Goal: Task Accomplishment & Management: Complete application form

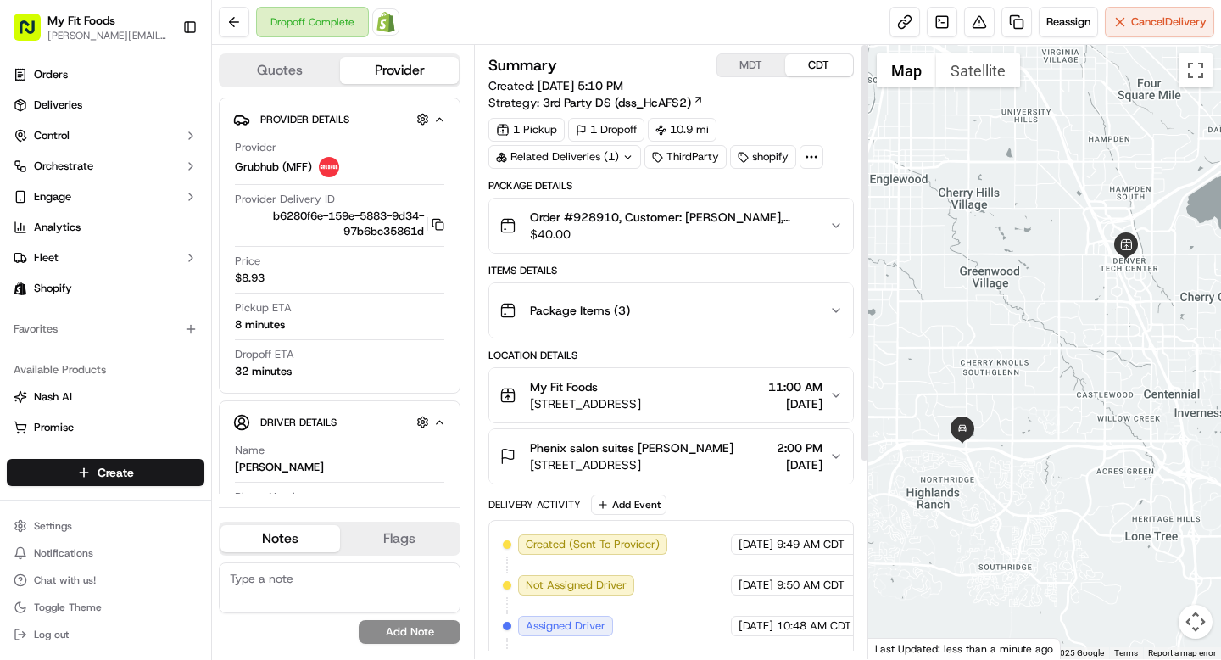
click at [725, 312] on div "Package Items ( 3 )" at bounding box center [663, 310] width 329 height 34
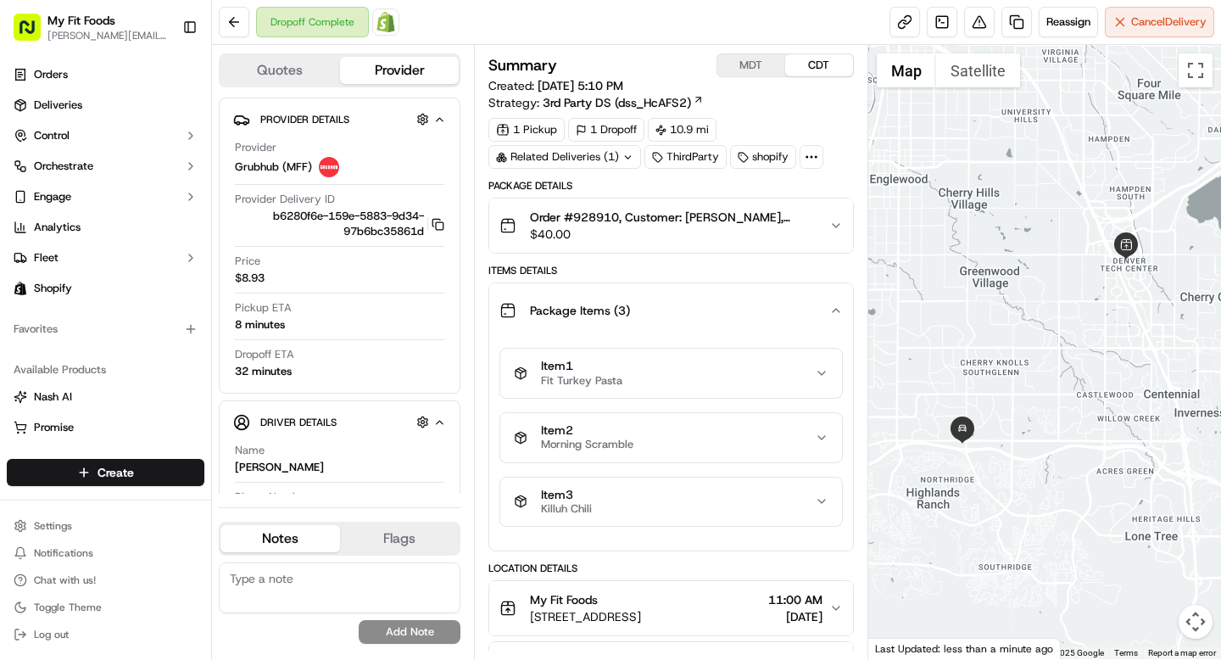
click at [725, 312] on div "Package Items ( 3 )" at bounding box center [663, 310] width 329 height 34
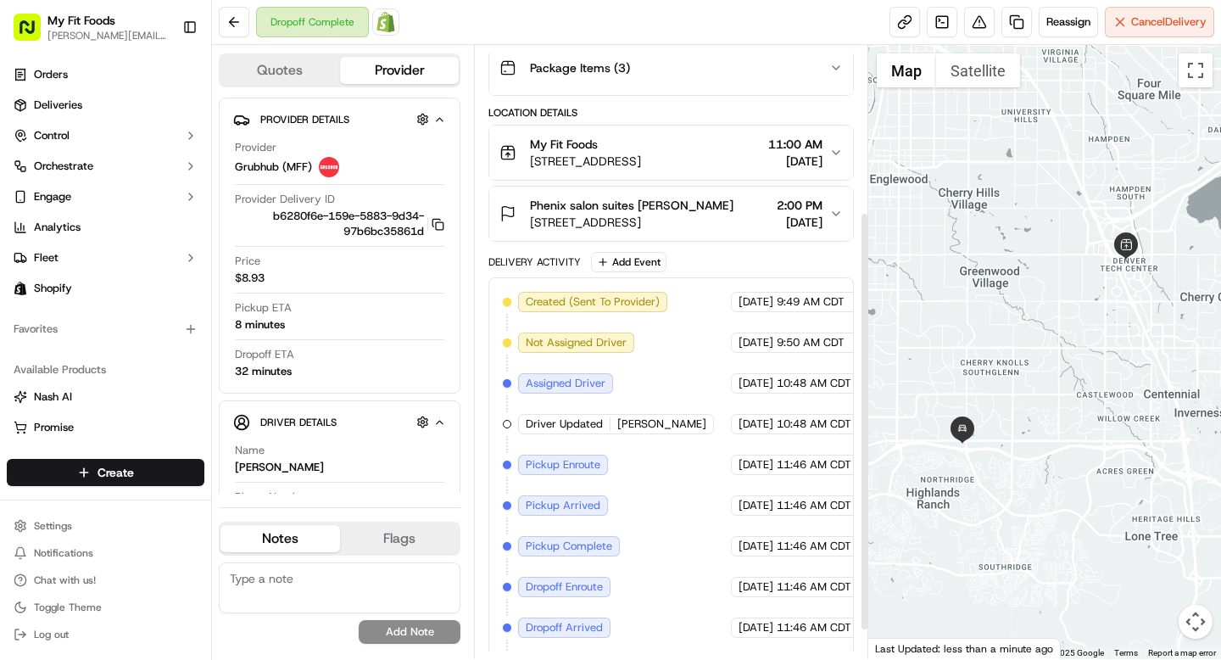
scroll to position [285, 0]
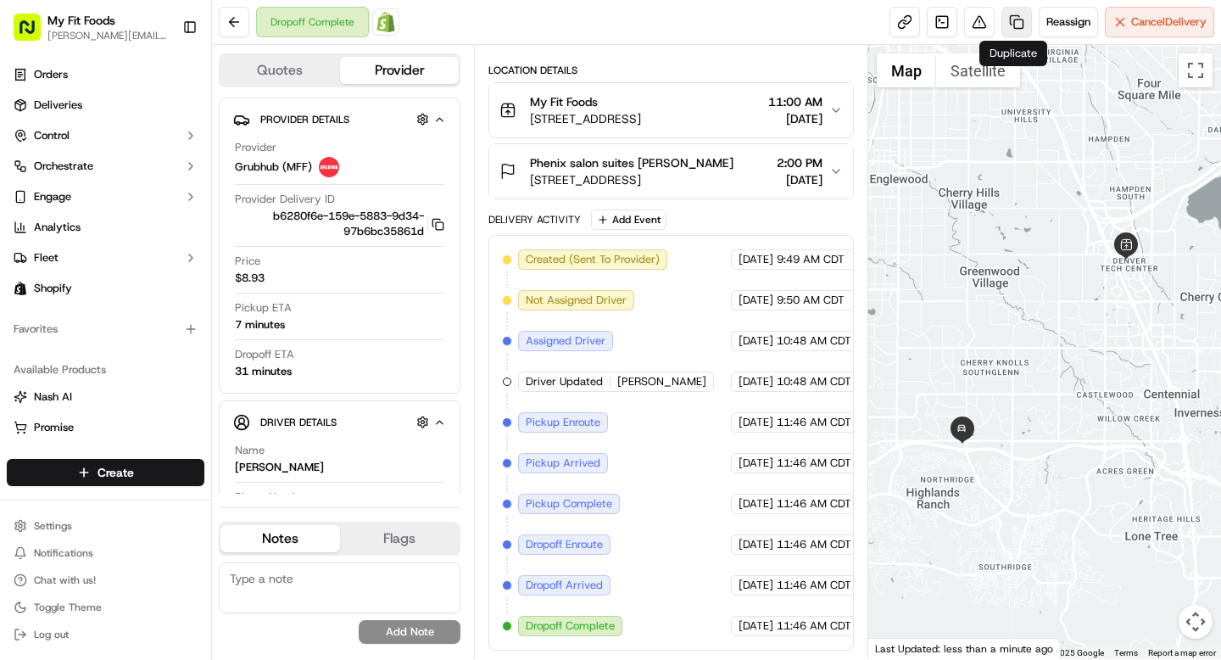
click at [1005, 26] on link at bounding box center [1016, 22] width 31 height 31
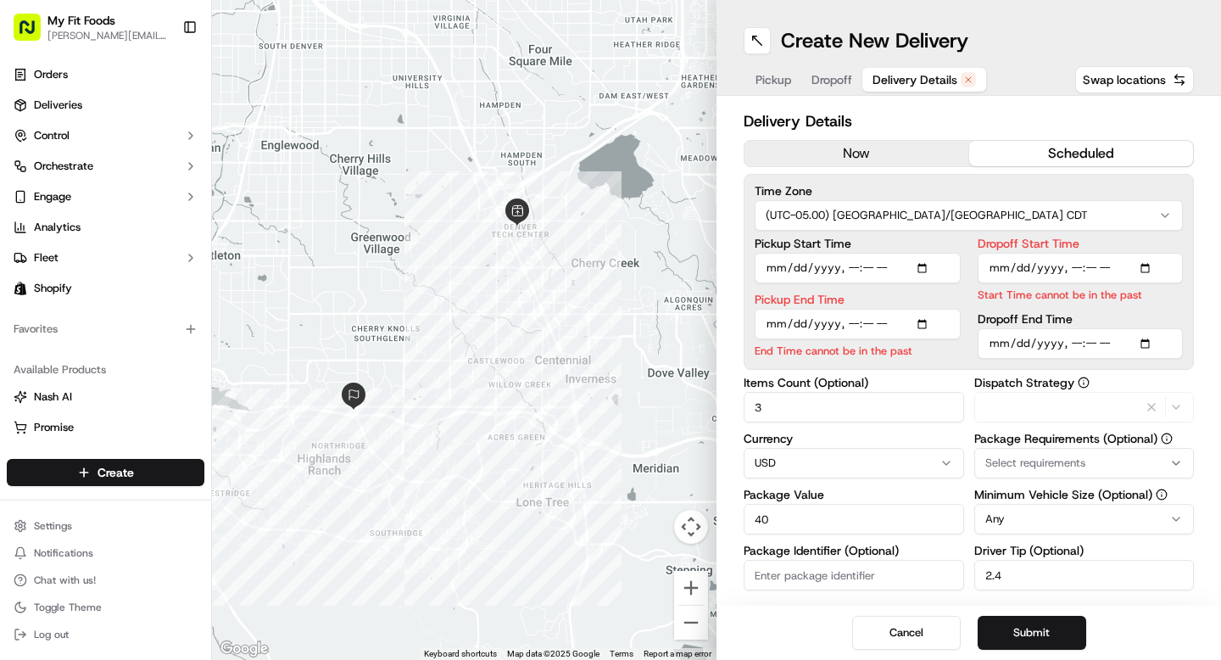
click at [902, 86] on span "Delivery Details" at bounding box center [914, 79] width 85 height 17
click at [841, 142] on button "now" at bounding box center [856, 153] width 225 height 25
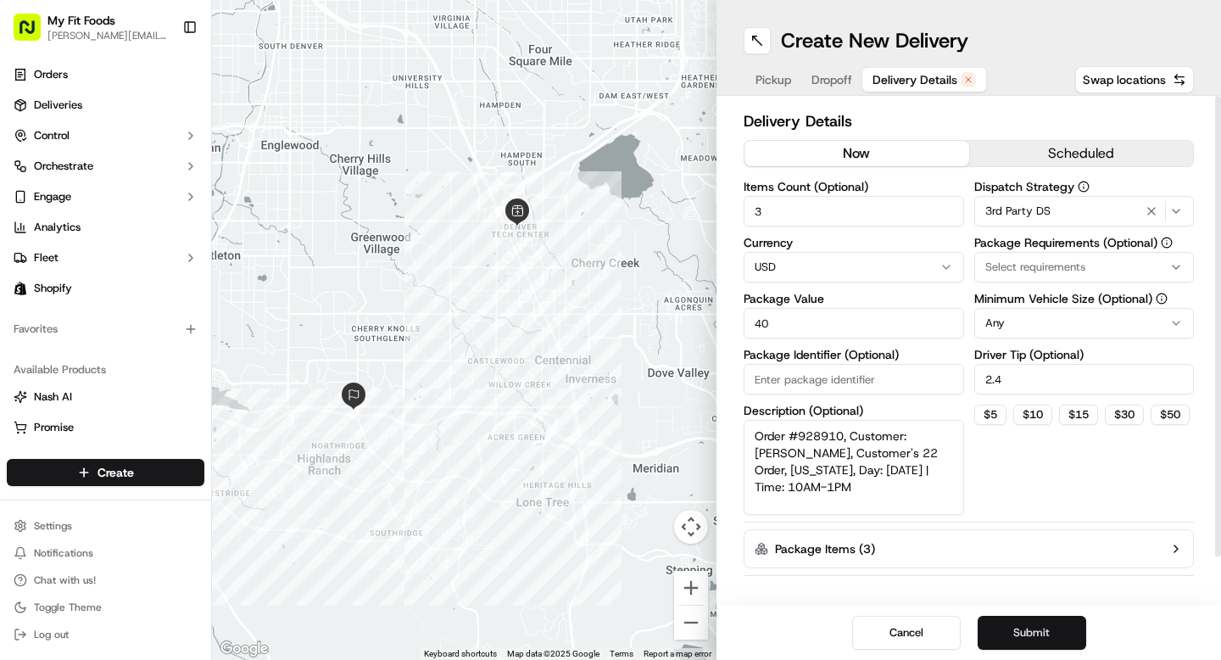
click at [1015, 644] on button "Submit" at bounding box center [1031, 632] width 109 height 34
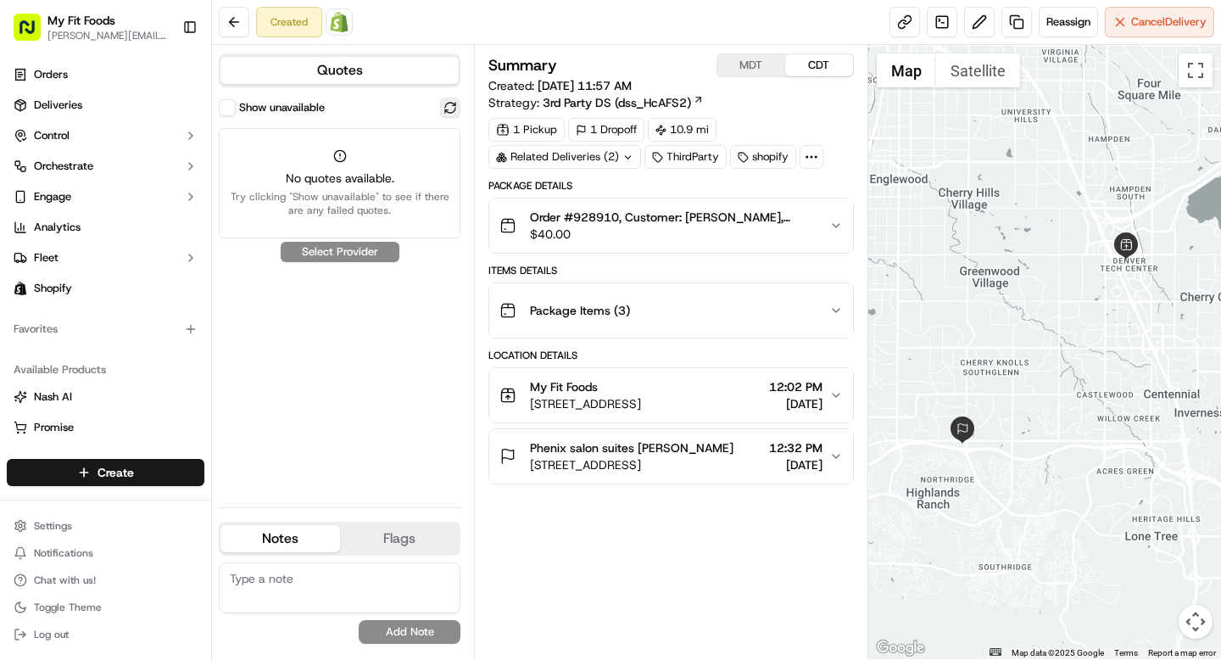
click at [454, 111] on button at bounding box center [450, 107] width 20 height 20
click at [241, 25] on button at bounding box center [234, 22] width 31 height 31
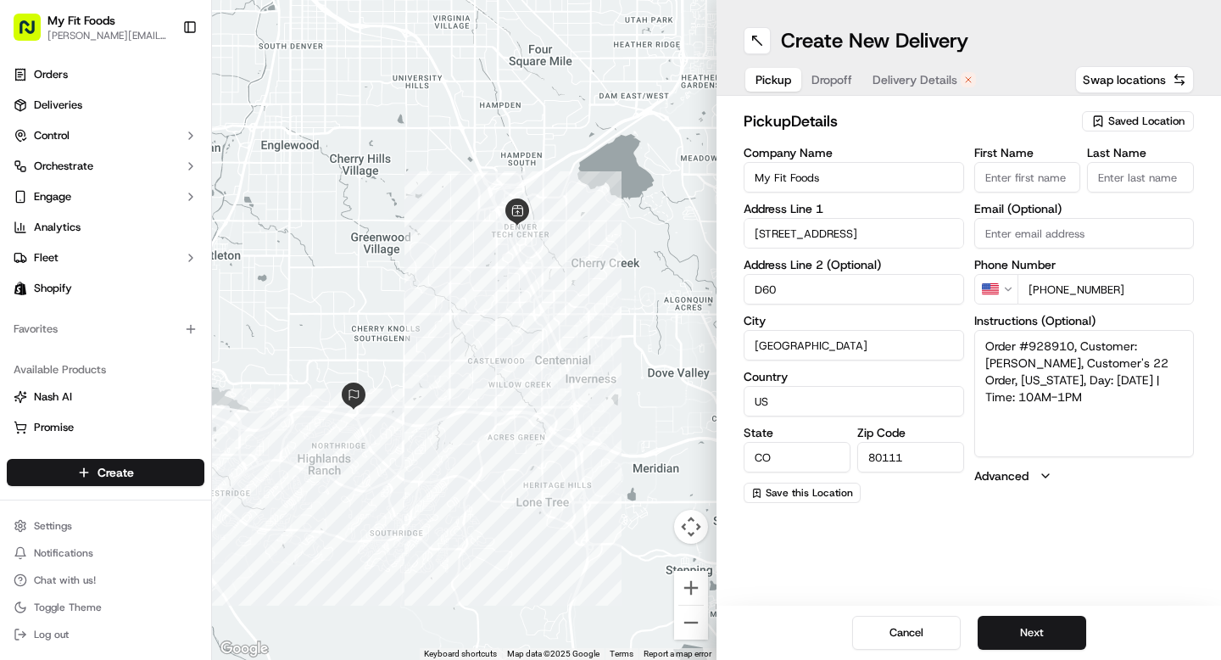
click at [241, 25] on div at bounding box center [464, 330] width 504 height 660
click at [898, 76] on span "Delivery Details" at bounding box center [914, 79] width 85 height 17
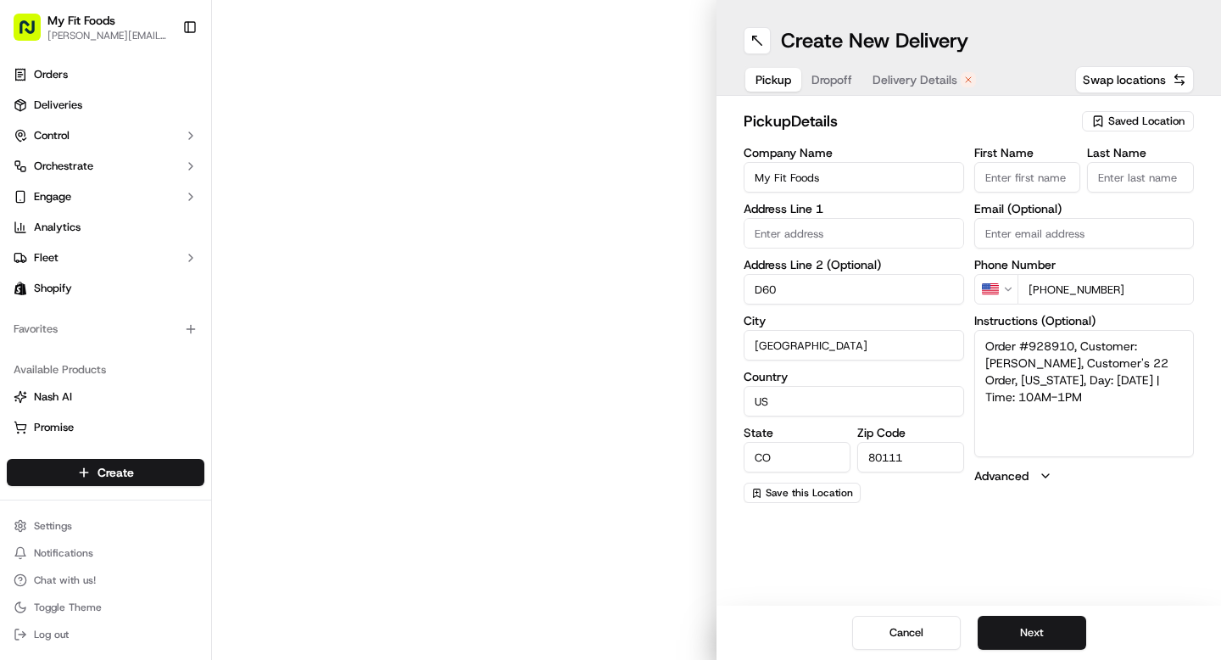
type input "[STREET_ADDRESS]"
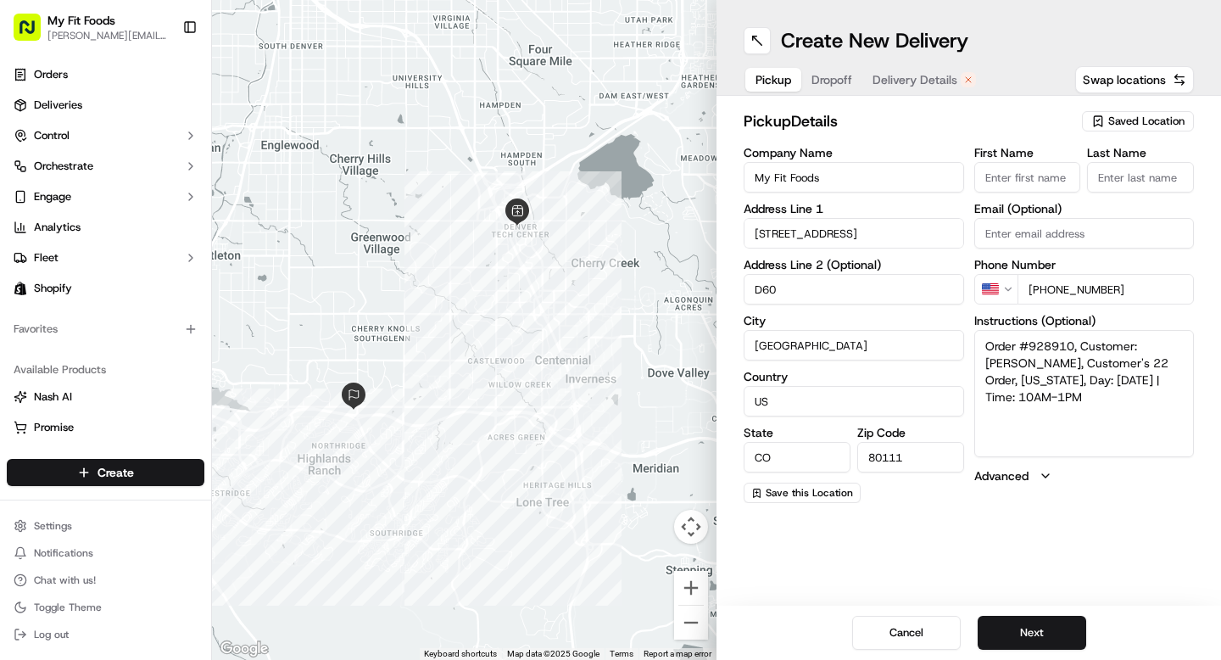
click at [916, 83] on span "Delivery Details" at bounding box center [914, 79] width 85 height 17
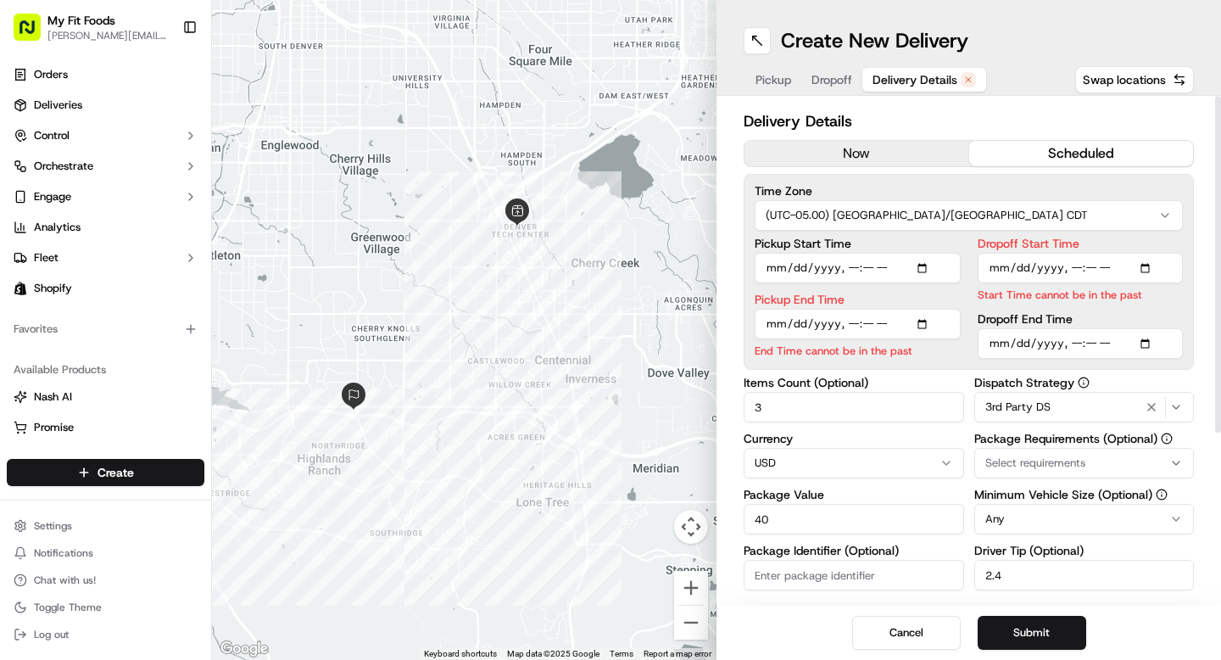
click at [801, 161] on button "now" at bounding box center [856, 153] width 225 height 25
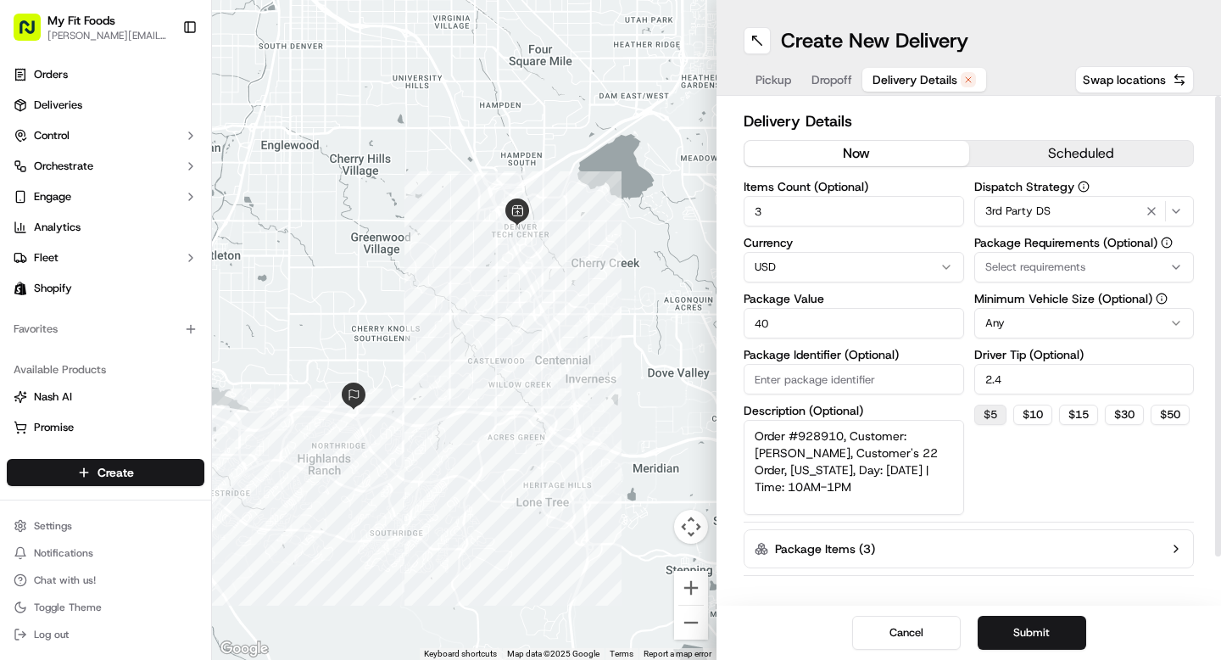
click at [995, 410] on button "$ 5" at bounding box center [990, 414] width 32 height 20
type input "5"
click at [1002, 632] on button "Submit" at bounding box center [1031, 632] width 109 height 34
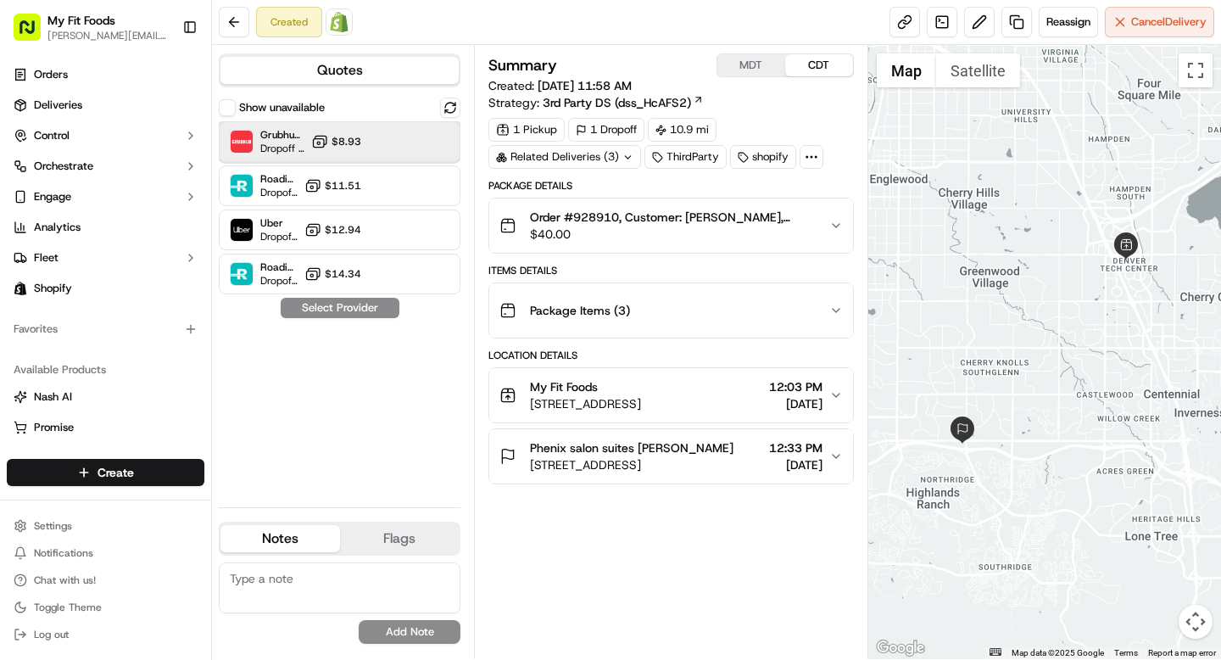
click at [389, 157] on div "Grubhub (MFF) Dropoff ETA 35 minutes $8.93" at bounding box center [340, 141] width 242 height 41
click at [347, 301] on button "Assign Provider" at bounding box center [340, 308] width 120 height 20
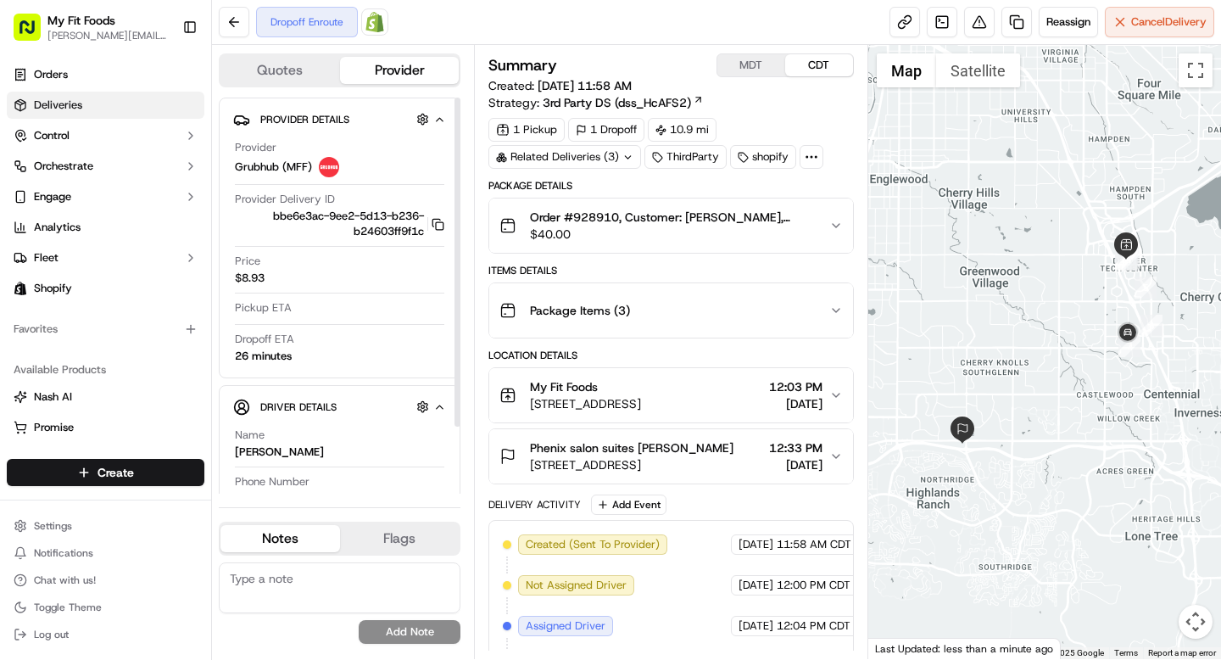
click at [21, 103] on icon at bounding box center [20, 102] width 5 height 3
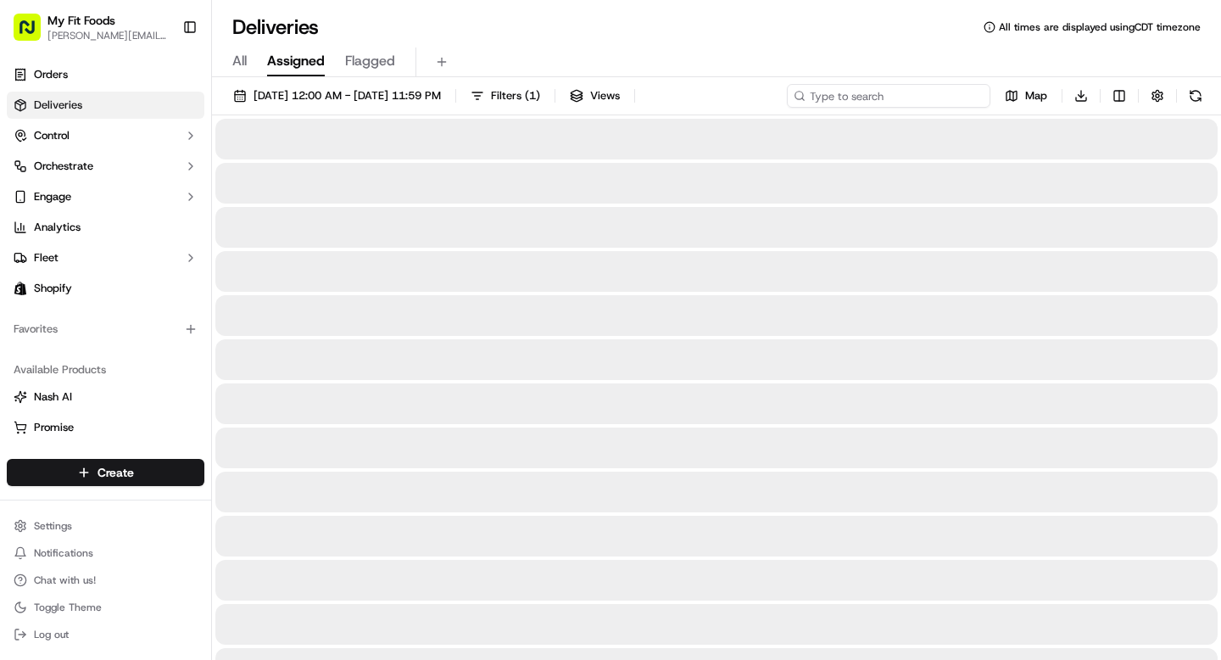
click at [901, 98] on input at bounding box center [888, 96] width 203 height 24
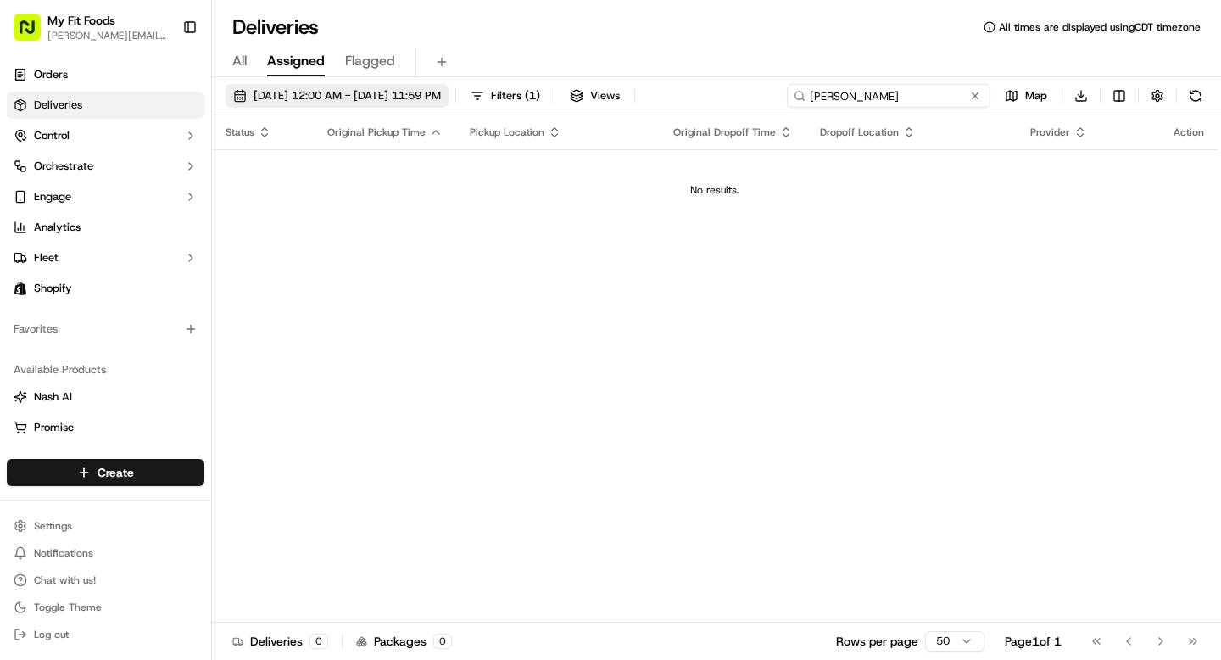
type input "[PERSON_NAME]"
click at [414, 92] on span "[DATE] 12:00 AM - [DATE] 11:59 PM" at bounding box center [346, 95] width 187 height 15
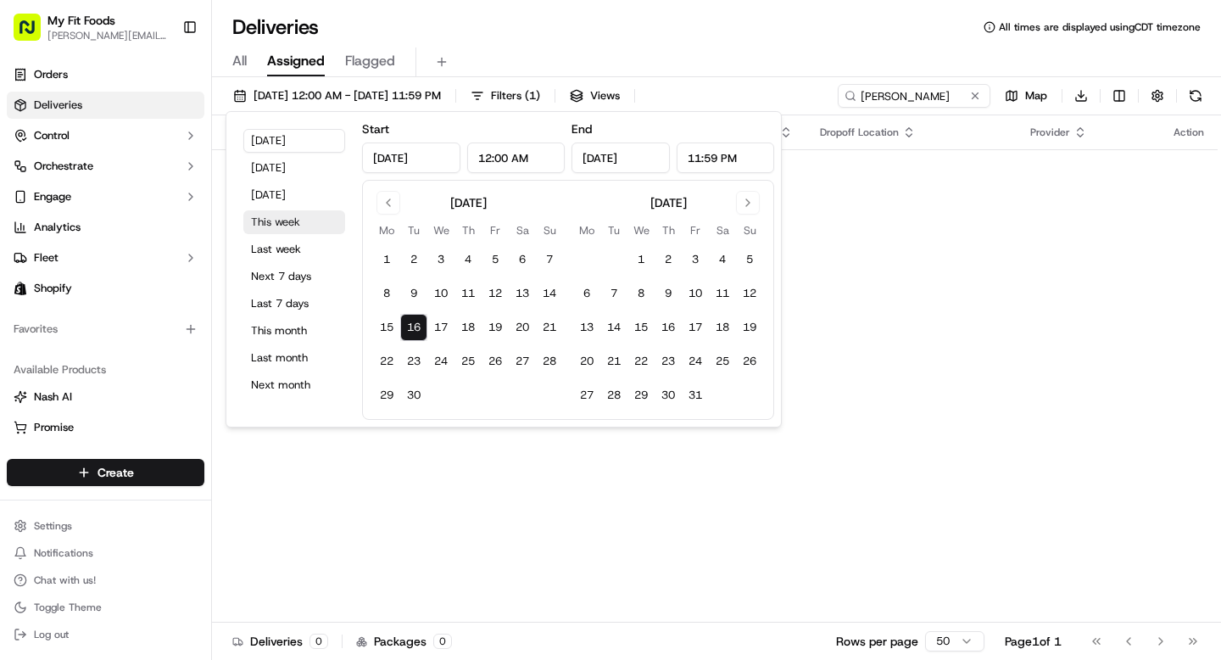
click at [292, 220] on button "This week" at bounding box center [294, 222] width 102 height 24
type input "[DATE]"
click at [716, 52] on div "All Assigned Flagged" at bounding box center [716, 62] width 1009 height 30
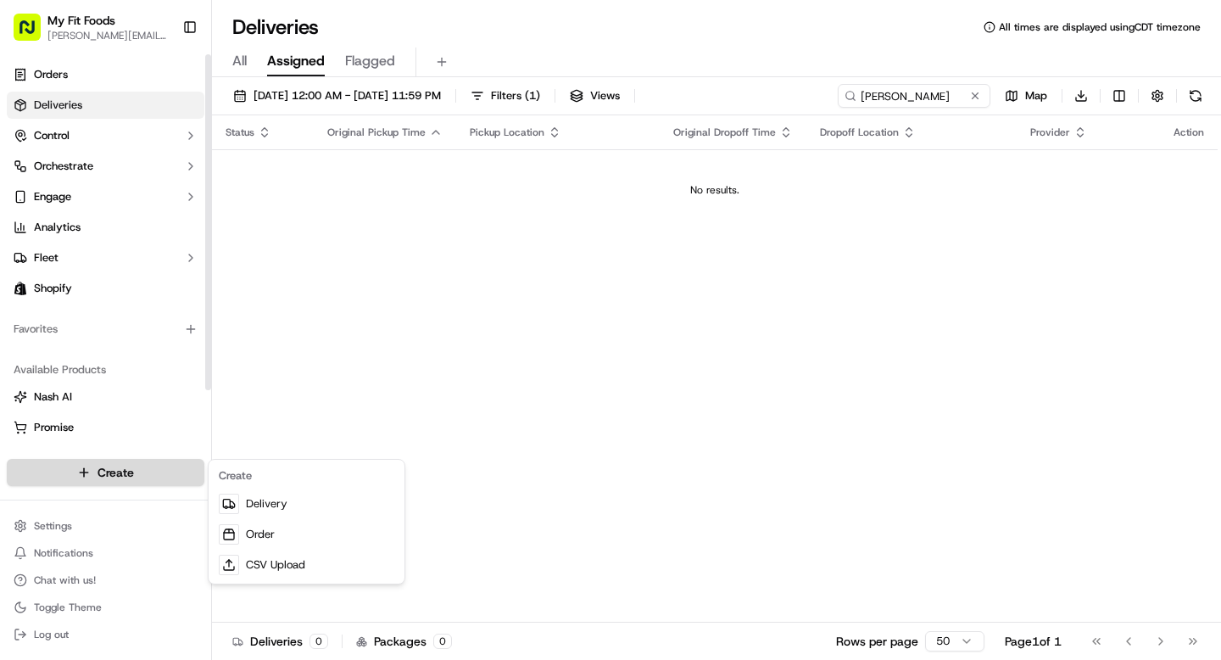
click at [136, 464] on html "My Fit Foods [EMAIL_ADDRESS][DOMAIN_NAME] Toggle Sidebar Orders Deliveries Cont…" at bounding box center [610, 330] width 1221 height 660
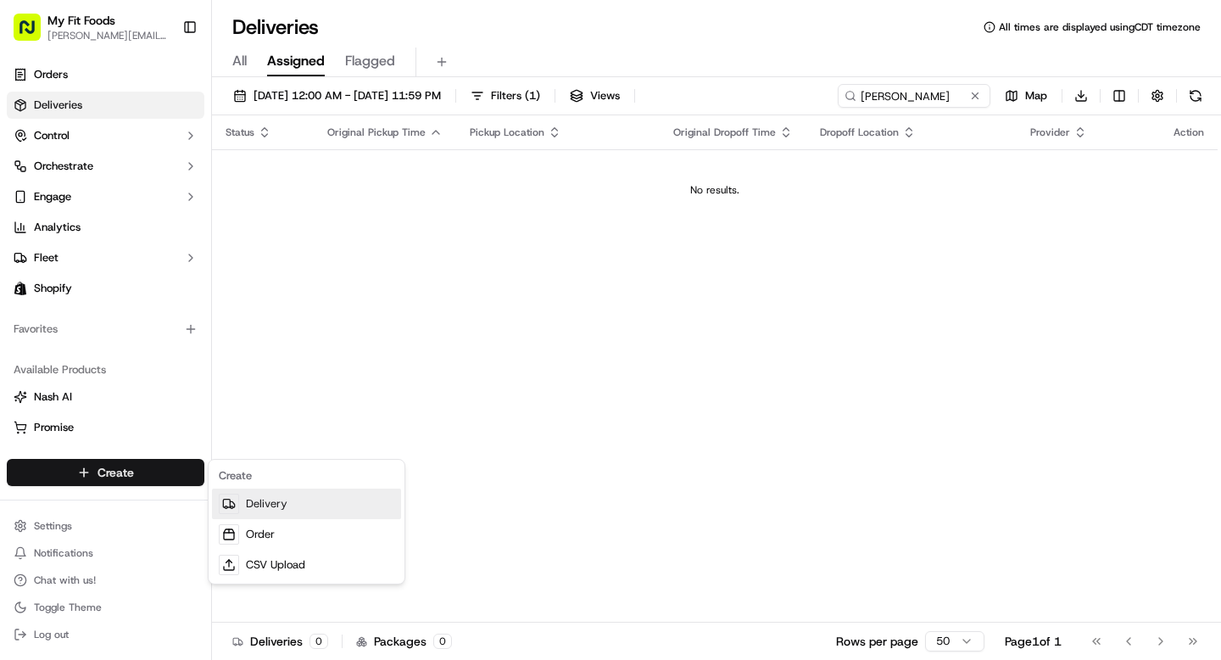
click at [268, 498] on link "Delivery" at bounding box center [306, 503] width 189 height 31
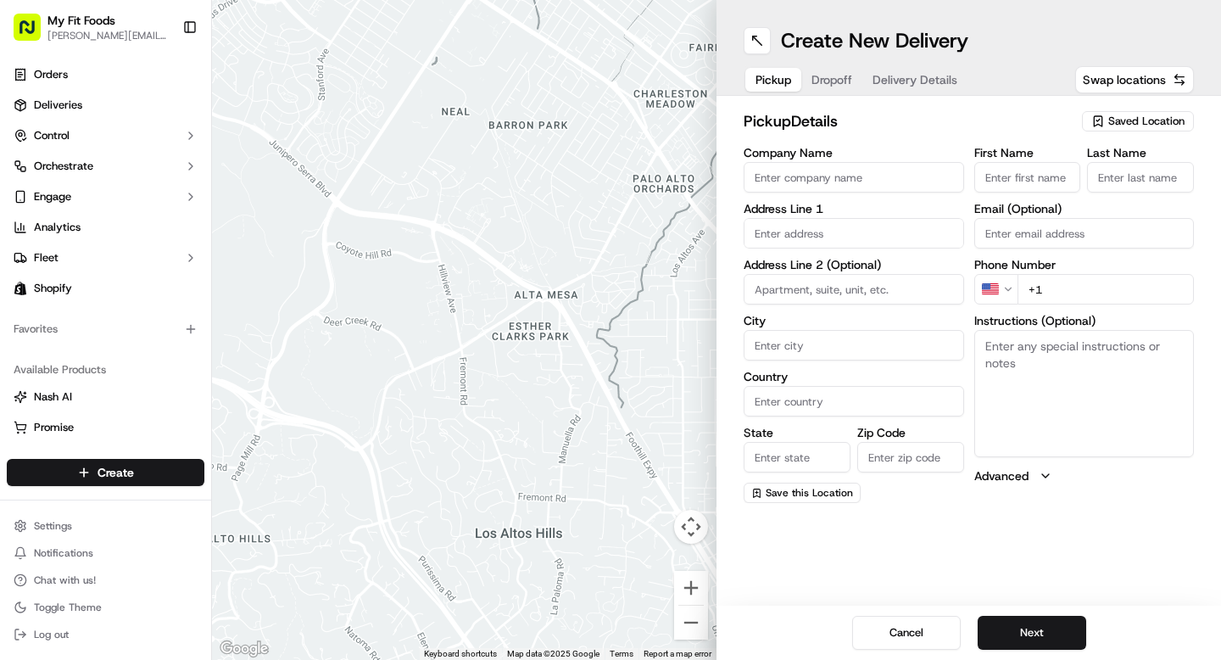
click at [1133, 112] on div "Saved Location" at bounding box center [1138, 121] width 112 height 20
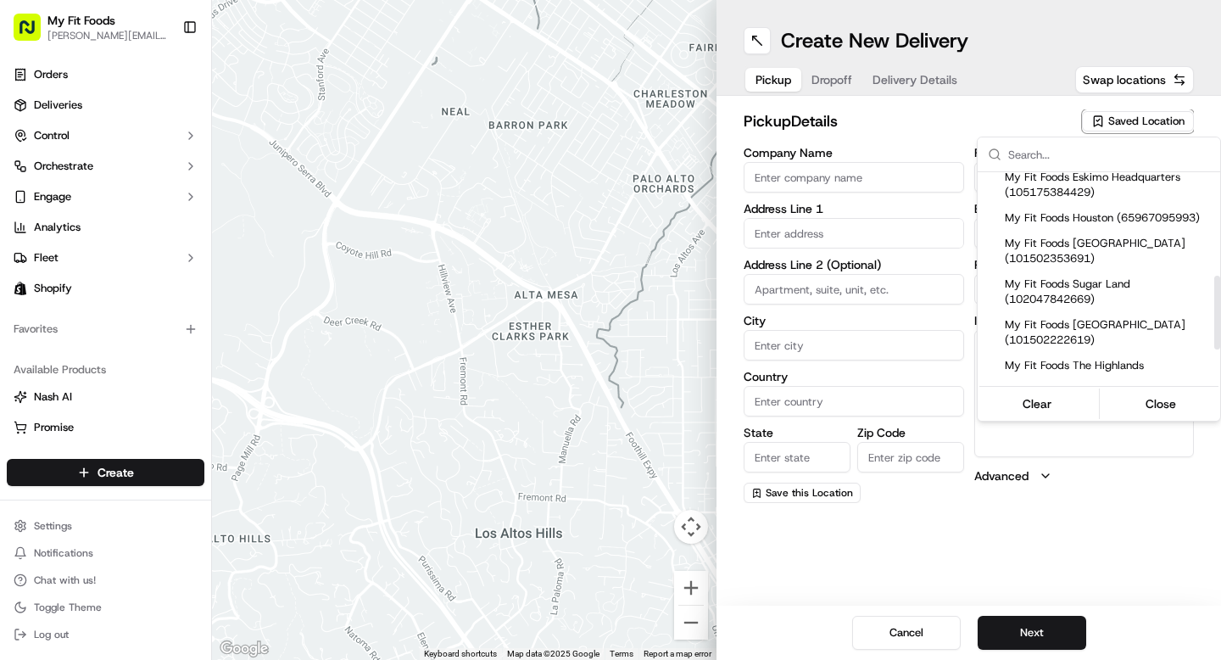
scroll to position [398, 0]
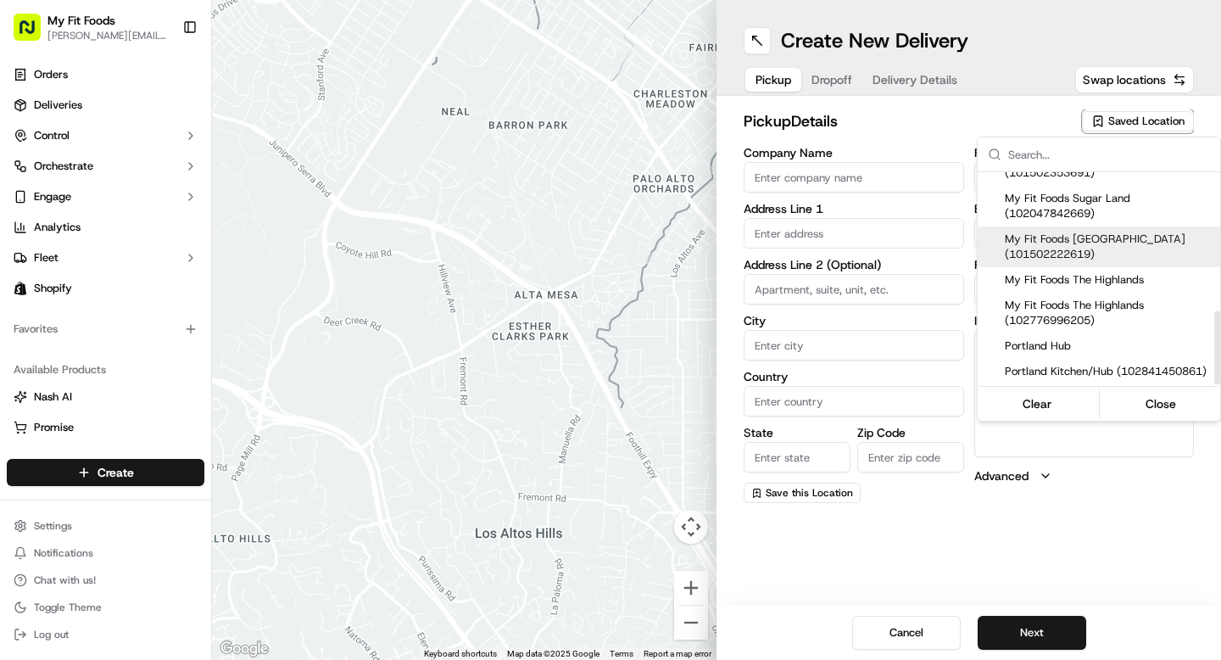
click at [1082, 243] on span "My Fit Foods [GEOGRAPHIC_DATA] (101502222619)" at bounding box center [1109, 246] width 209 height 31
type input "My Fit Foods The Heights"
type input "[STREET_ADDRESS]"
type input "Ste 100"
type input "[GEOGRAPHIC_DATA]"
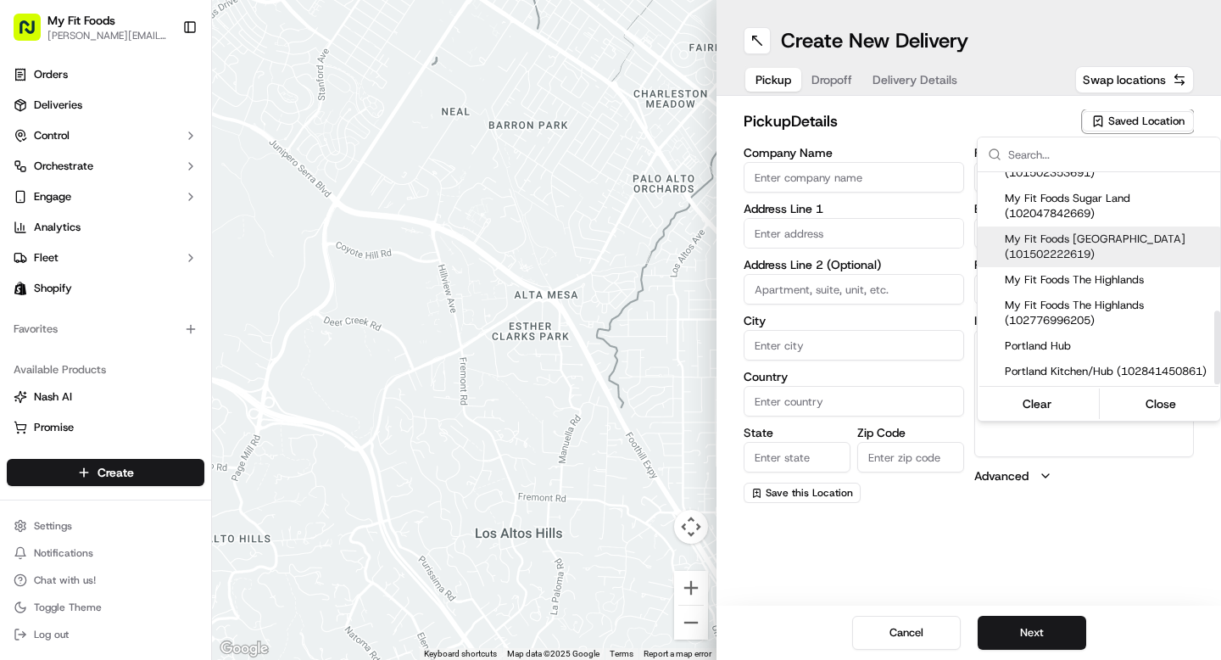
type input "US"
type input "[GEOGRAPHIC_DATA]"
type input "77008"
type input "[PHONE_NUMBER]"
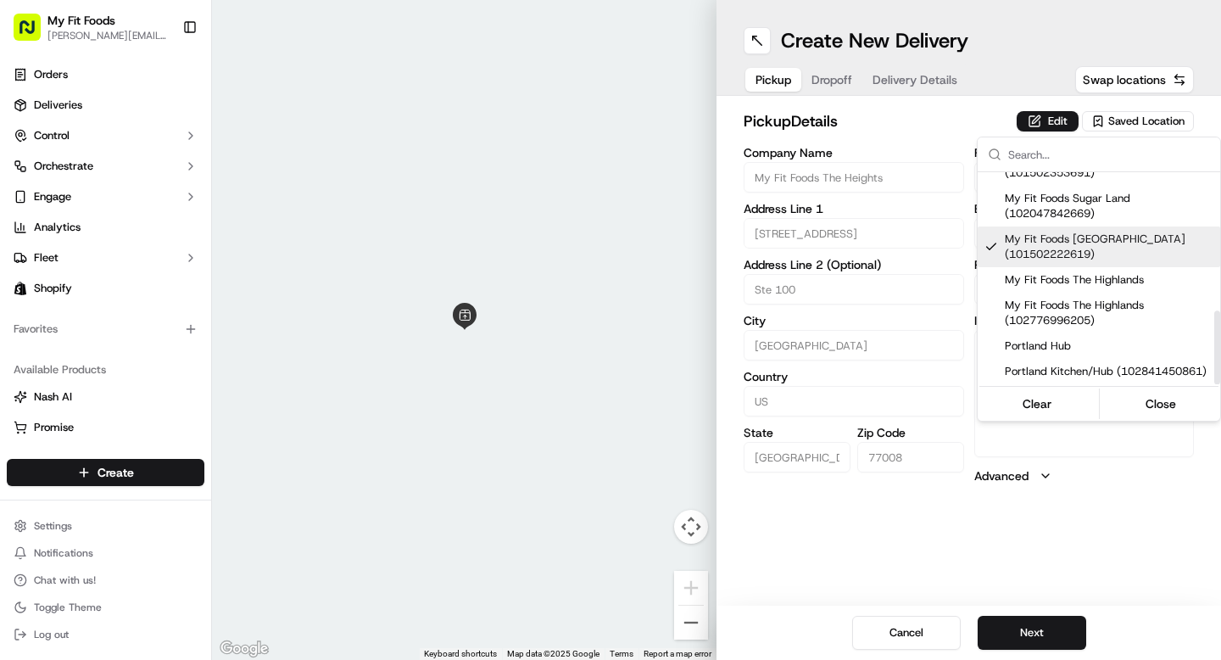
click at [834, 83] on html "My Fit Foods [EMAIL_ADDRESS][DOMAIN_NAME] Toggle Sidebar Orders Deliveries Cont…" at bounding box center [610, 330] width 1221 height 660
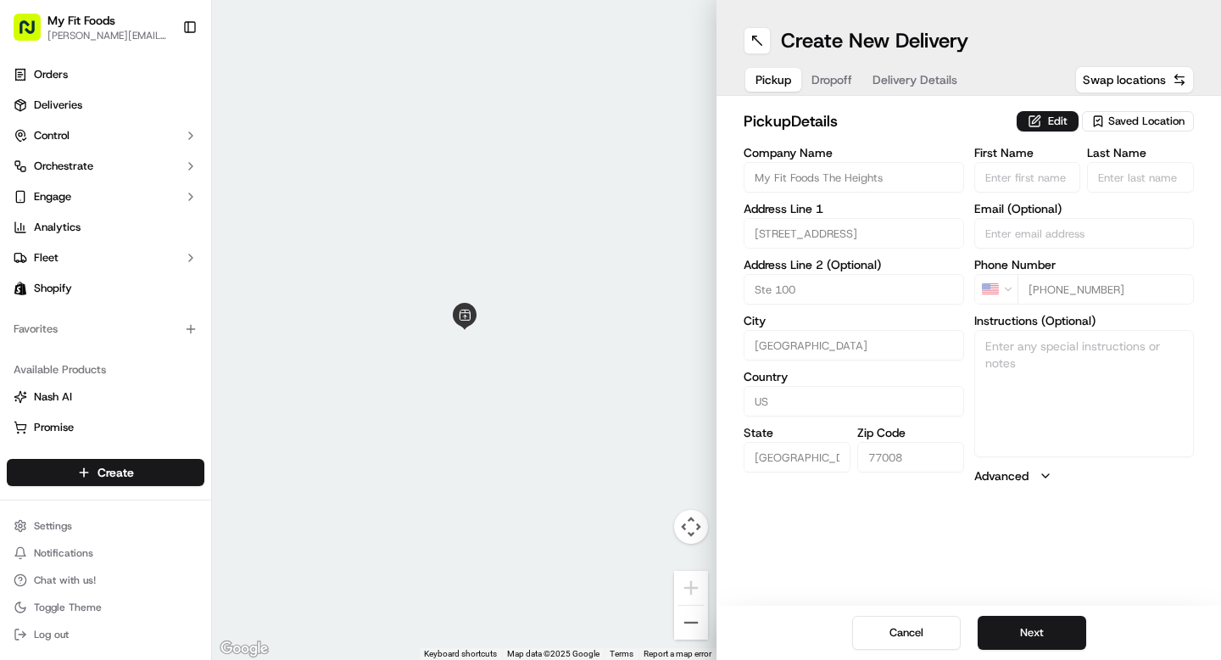
click at [834, 83] on span "Dropoff" at bounding box center [831, 79] width 41 height 17
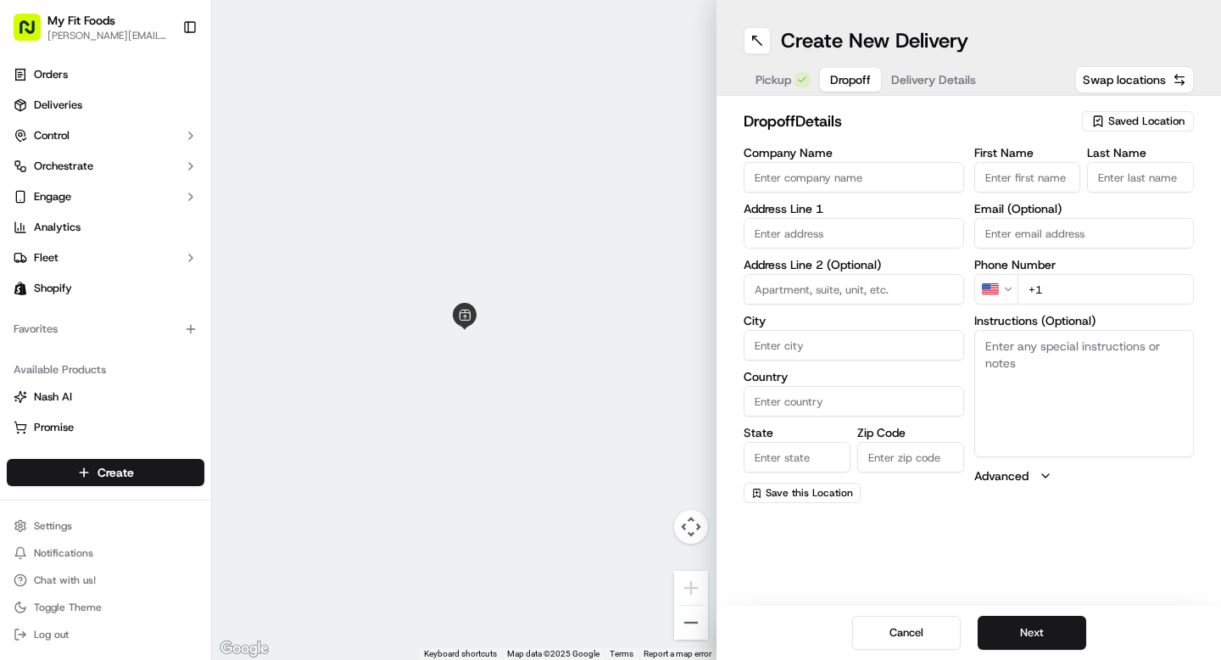
click at [778, 235] on input "text" at bounding box center [854, 233] width 220 height 31
click at [1014, 182] on input "First Name" at bounding box center [1027, 177] width 107 height 31
type input "Austin"
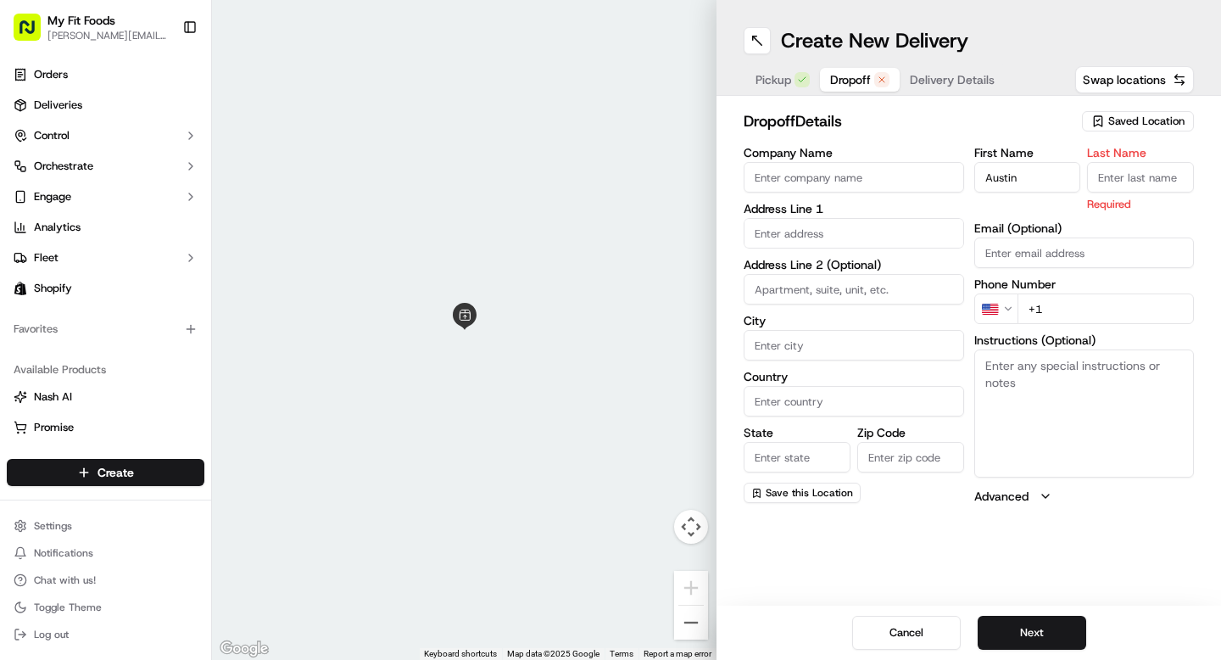
click at [1146, 161] on div "Last Name Required" at bounding box center [1140, 179] width 107 height 65
click at [1140, 165] on input "Last Name" at bounding box center [1140, 177] width 107 height 31
type input "[PERSON_NAME]"
